Goal: Task Accomplishment & Management: Use online tool/utility

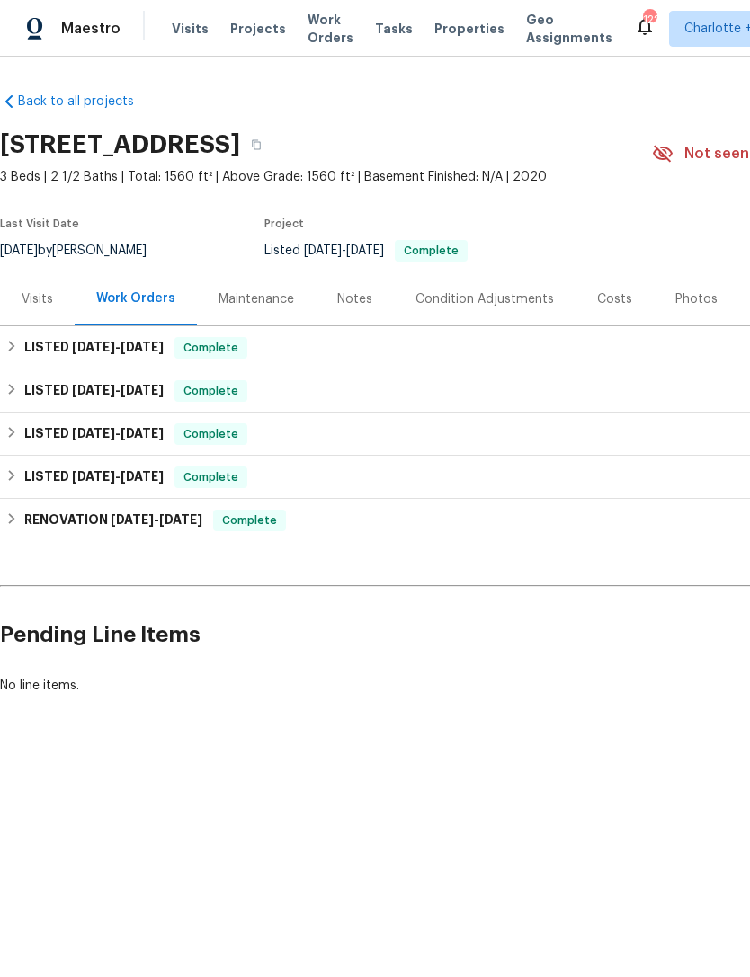
click at [182, 33] on span "Visits" at bounding box center [190, 29] width 37 height 18
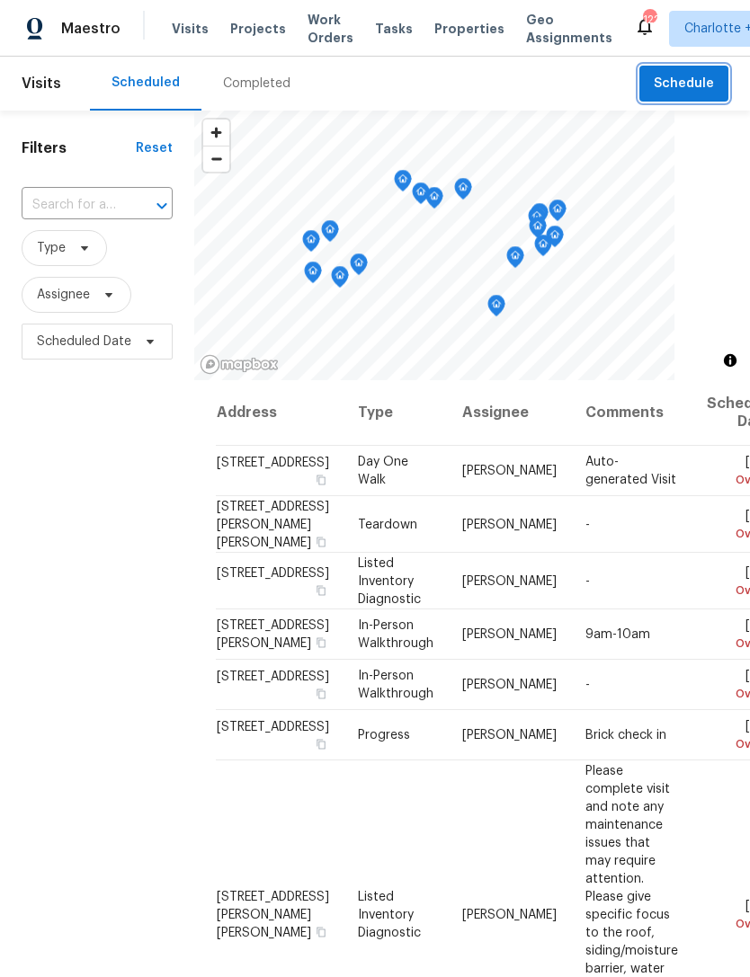
click at [680, 87] on span "Schedule" at bounding box center [684, 84] width 60 height 22
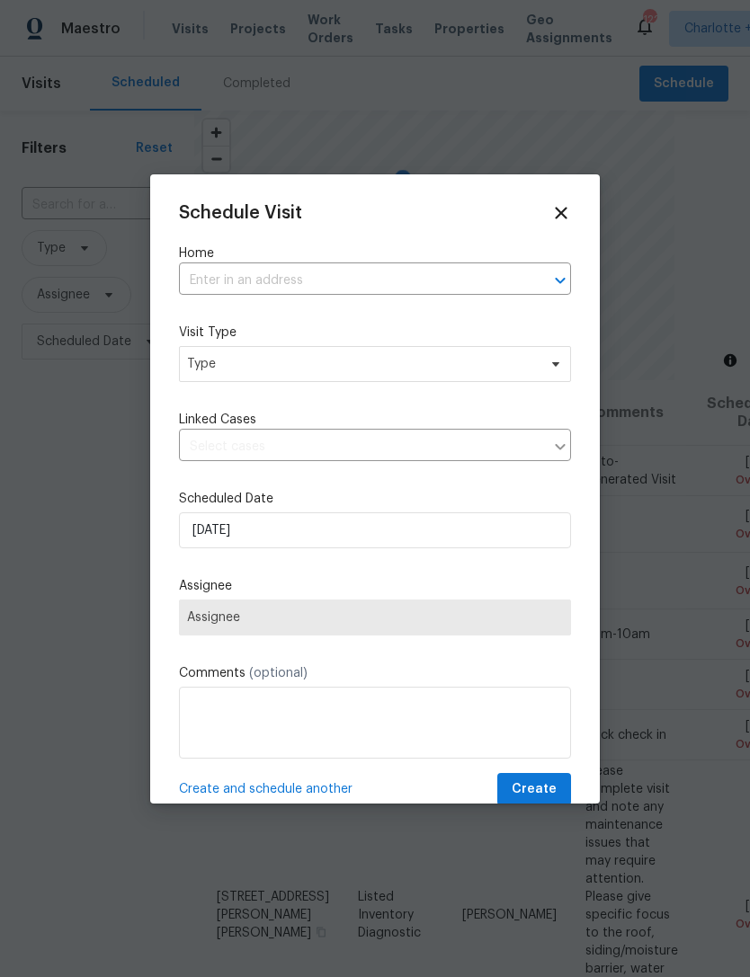
click at [345, 274] on input "text" at bounding box center [350, 281] width 342 height 28
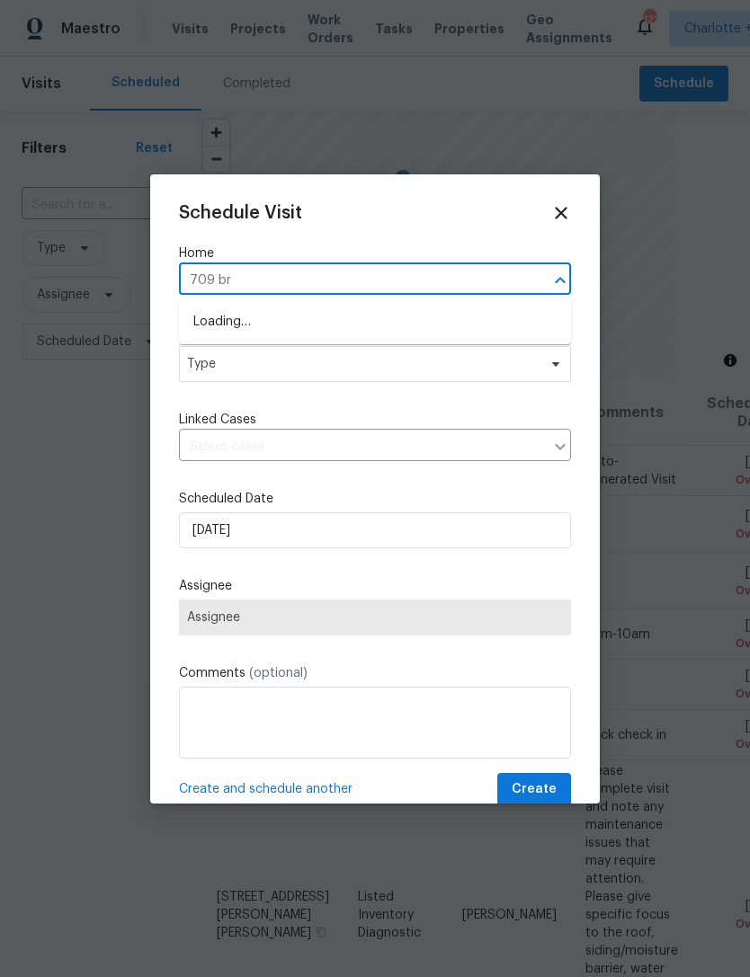
type input "709 bro"
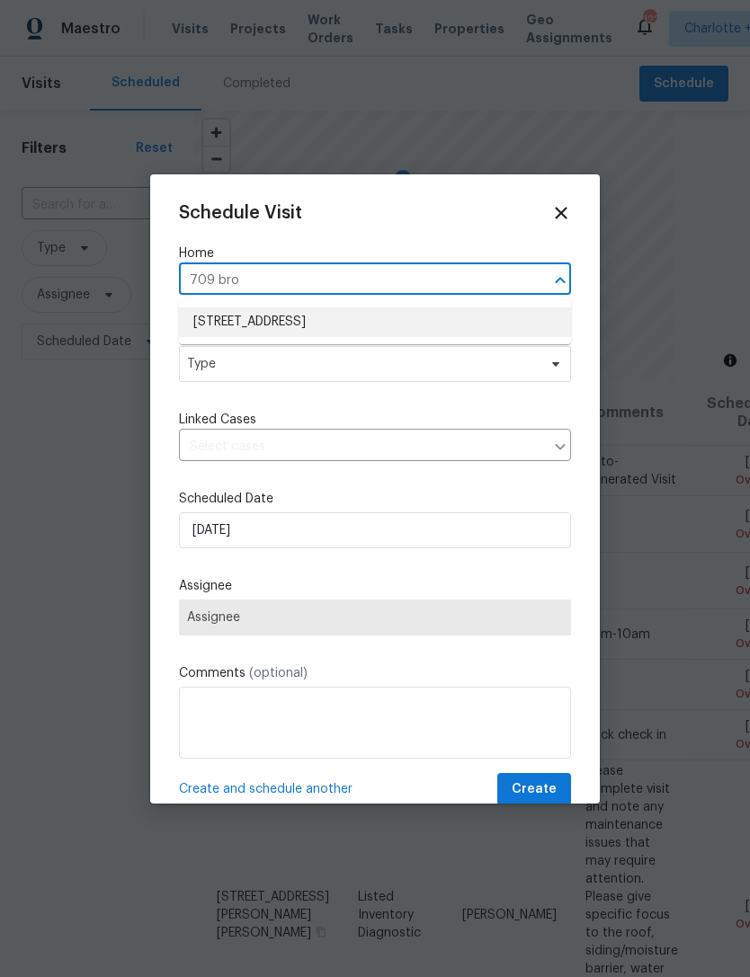
click at [426, 316] on li "[STREET_ADDRESS]" at bounding box center [375, 322] width 392 height 30
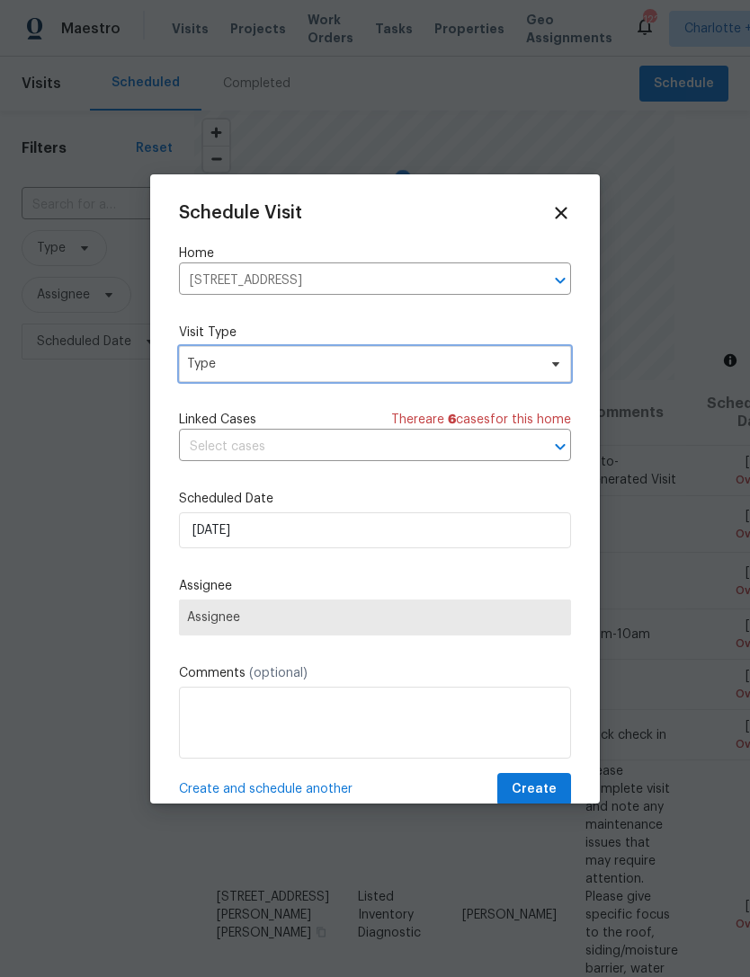
click at [423, 359] on span "Type" at bounding box center [362, 364] width 350 height 18
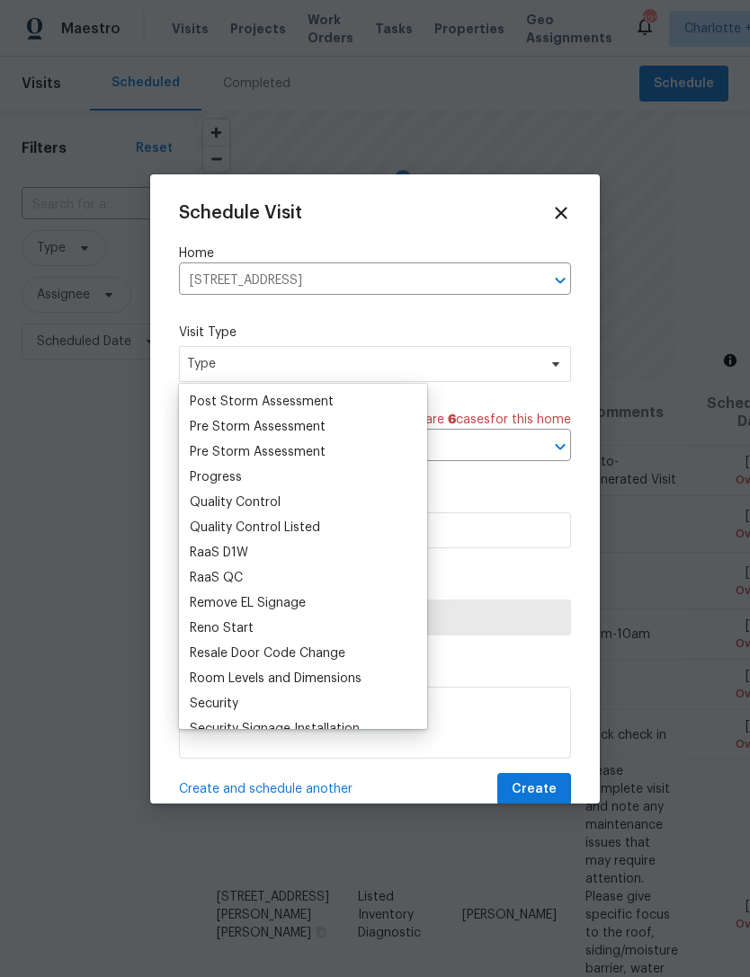
scroll to position [1153, 0]
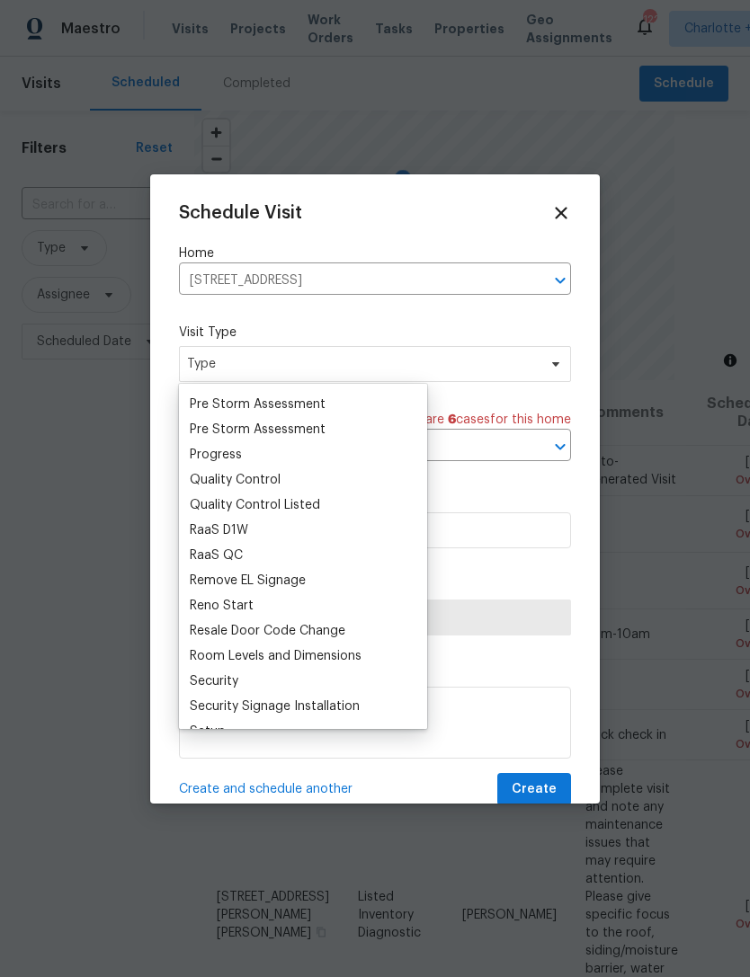
click at [258, 437] on div "Pre Storm Assessment" at bounding box center [258, 430] width 136 height 18
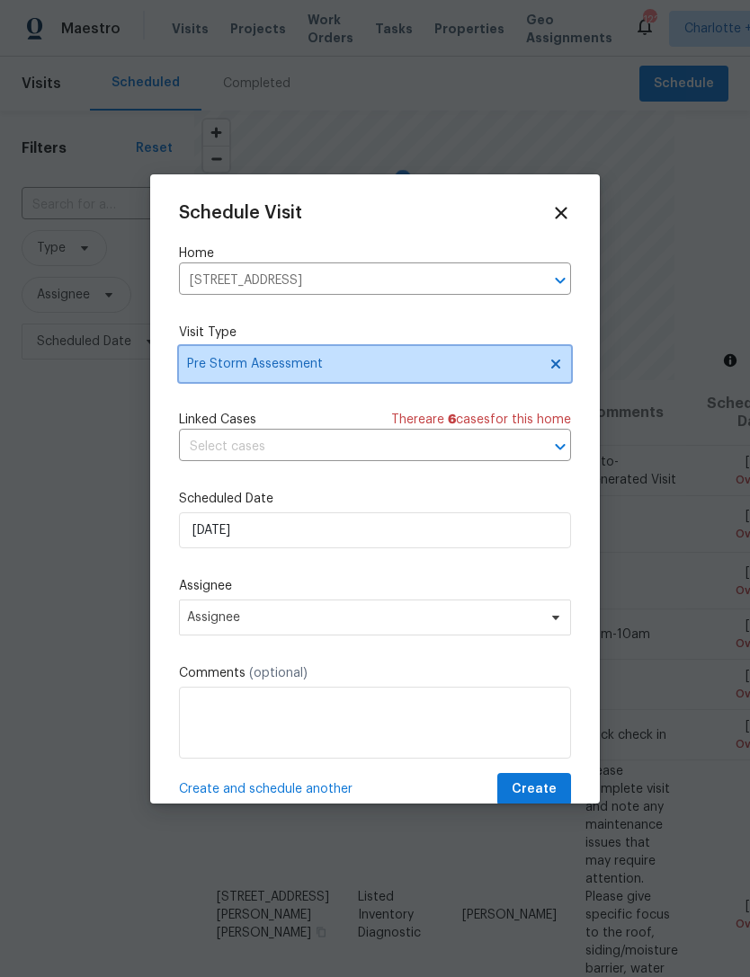
click at [321, 358] on span "Pre Storm Assessment" at bounding box center [362, 364] width 350 height 18
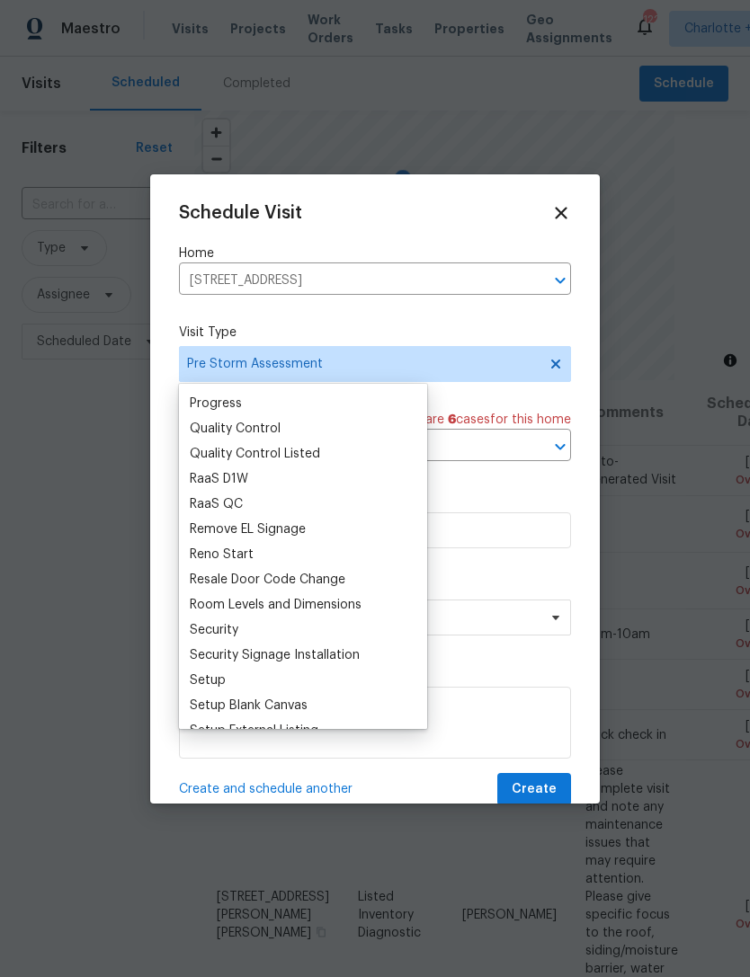
scroll to position [1203, 0]
click at [228, 398] on div "Progress" at bounding box center [216, 405] width 52 height 18
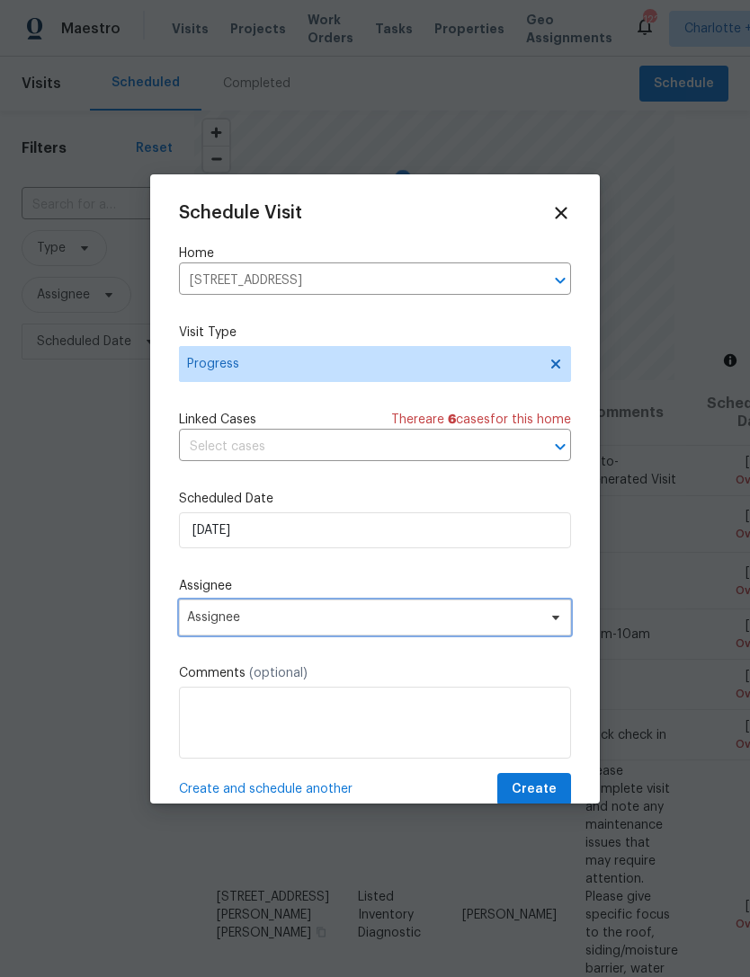
click at [287, 625] on span "Assignee" at bounding box center [363, 617] width 352 height 14
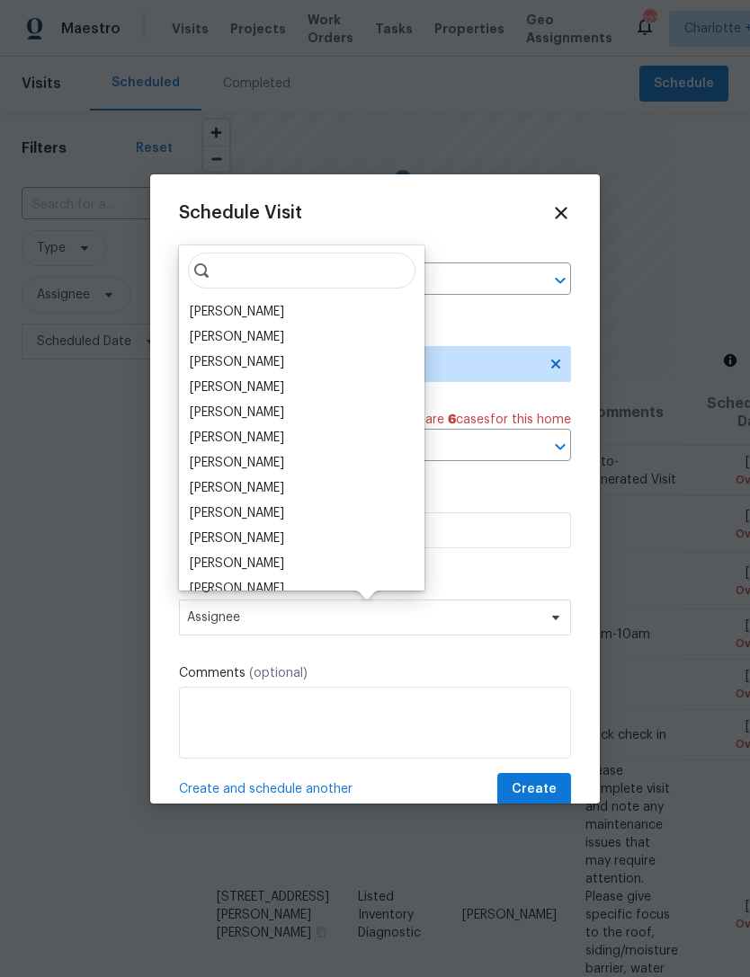
click at [241, 312] on div "[PERSON_NAME]" at bounding box center [237, 312] width 94 height 18
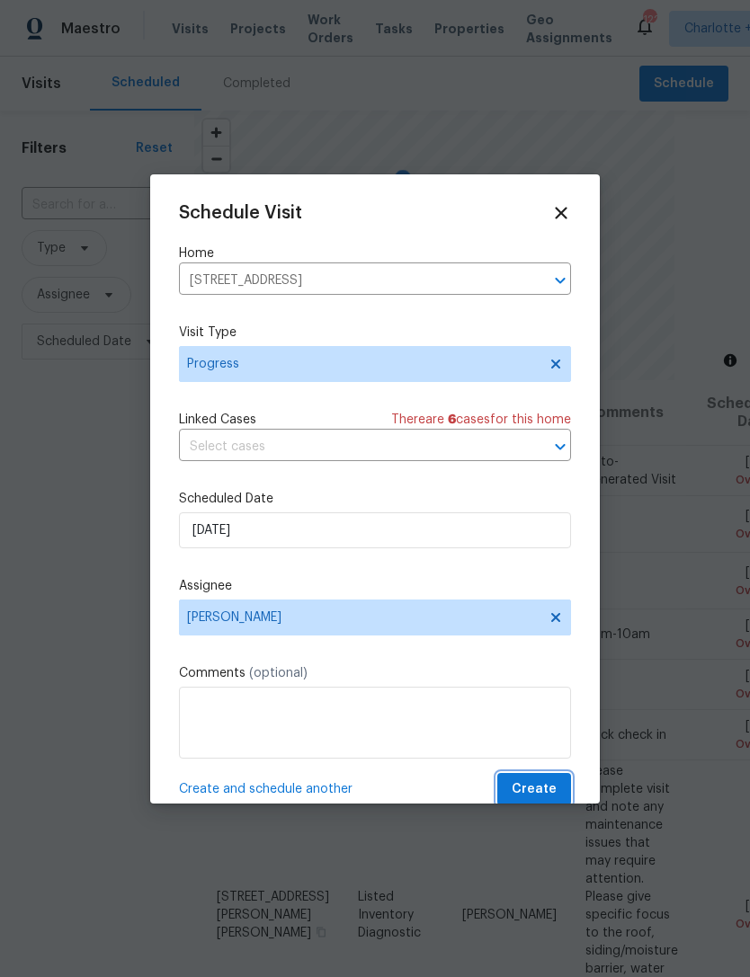
click at [545, 796] on span "Create" at bounding box center [533, 789] width 45 height 22
